Goal: Transaction & Acquisition: Purchase product/service

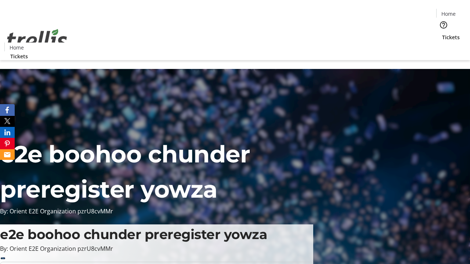
click at [442, 33] on span "Tickets" at bounding box center [451, 37] width 18 height 8
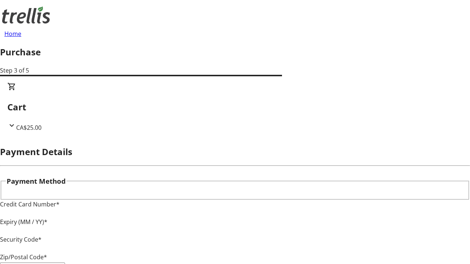
type input "V1Y 0C2"
